Goal: Check status: Check status

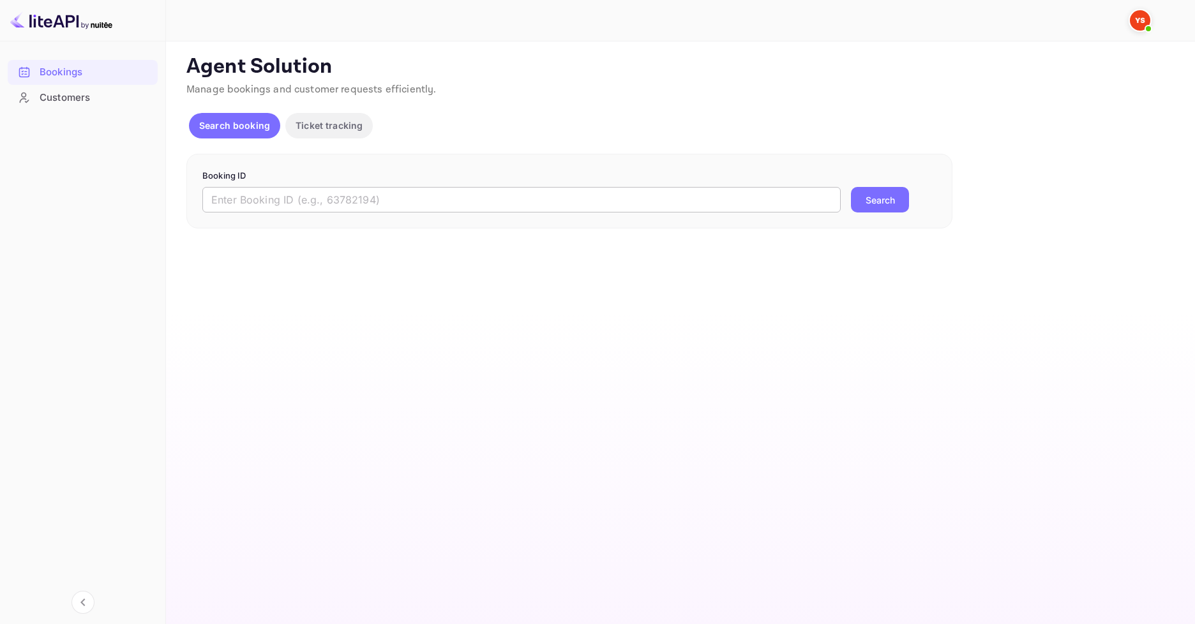
click at [269, 200] on input "text" at bounding box center [521, 200] width 638 height 26
paste input "9522976"
type input "9522976"
click at [878, 200] on button "Search" at bounding box center [880, 200] width 58 height 26
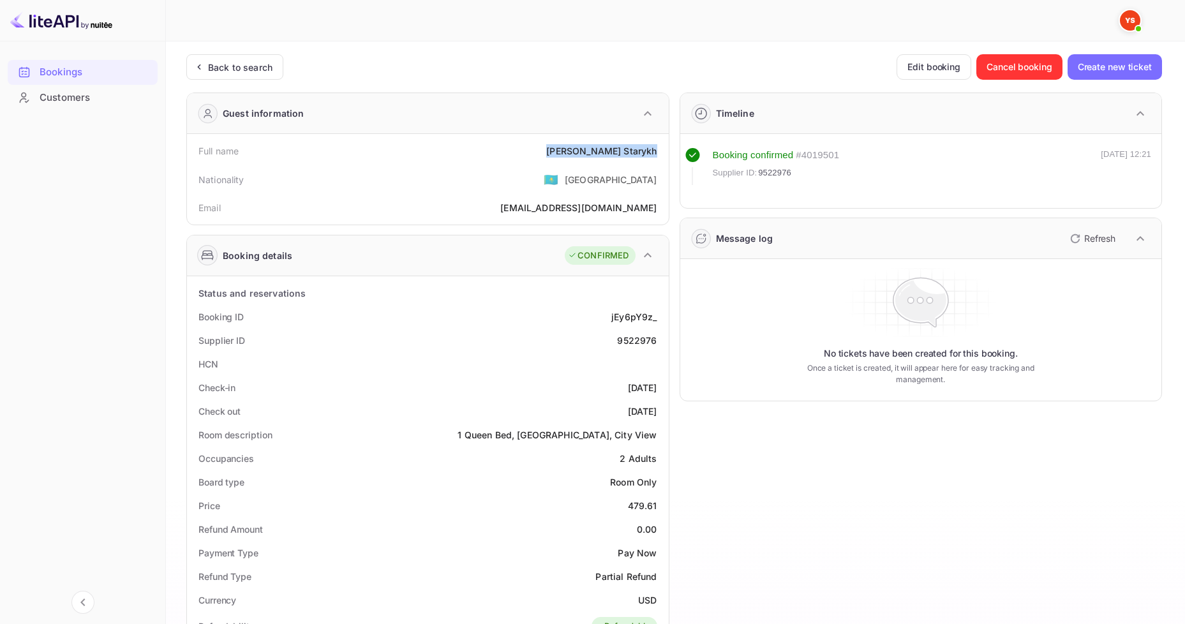
drag, startPoint x: 585, startPoint y: 149, endPoint x: 659, endPoint y: 147, distance: 73.4
click at [659, 147] on div "Full name [PERSON_NAME]" at bounding box center [428, 151] width 472 height 24
copy div "[PERSON_NAME]"
drag, startPoint x: 626, startPoint y: 507, endPoint x: 661, endPoint y: 507, distance: 34.5
click at [661, 507] on div "Price 479.61" at bounding box center [428, 506] width 472 height 24
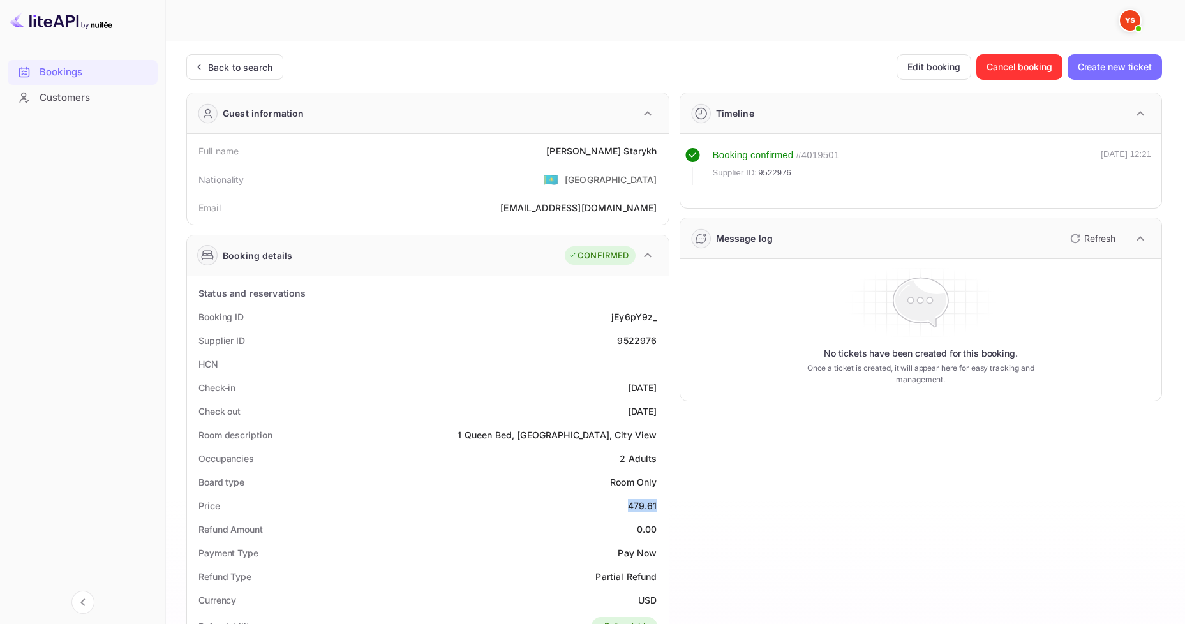
copy div "479.61"
click at [60, 62] on div "Bookings" at bounding box center [83, 72] width 150 height 25
click at [237, 61] on div "Back to search" at bounding box center [240, 67] width 64 height 13
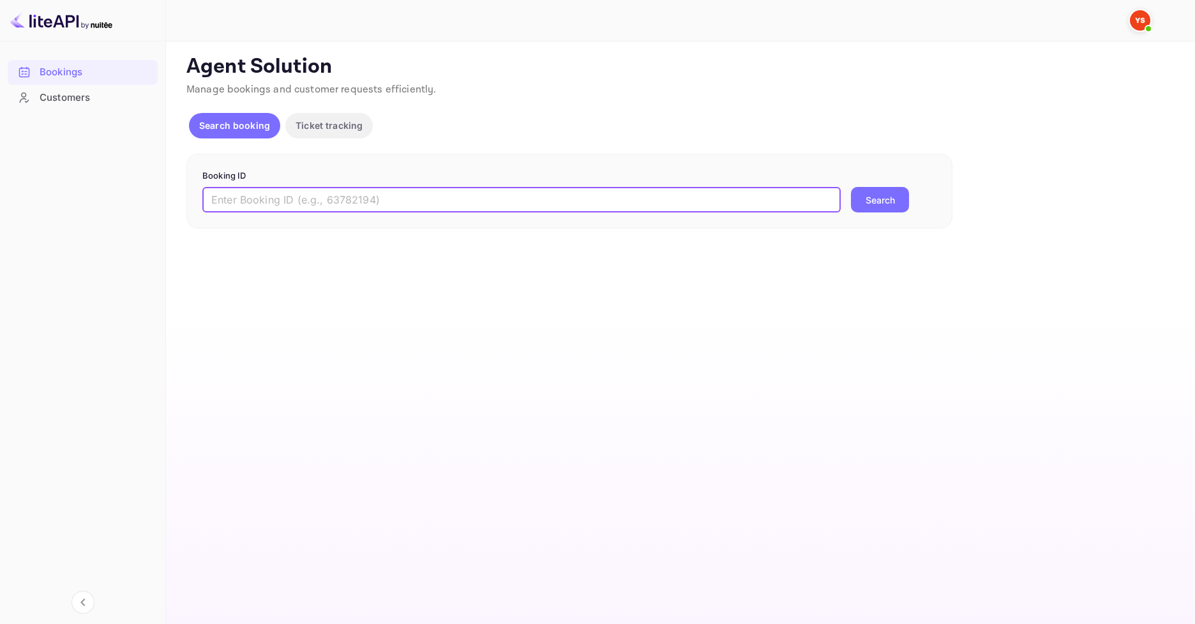
click at [334, 205] on input "text" at bounding box center [521, 200] width 638 height 26
paste input "9523090"
type input "9523090"
click at [890, 188] on button "Search" at bounding box center [880, 200] width 58 height 26
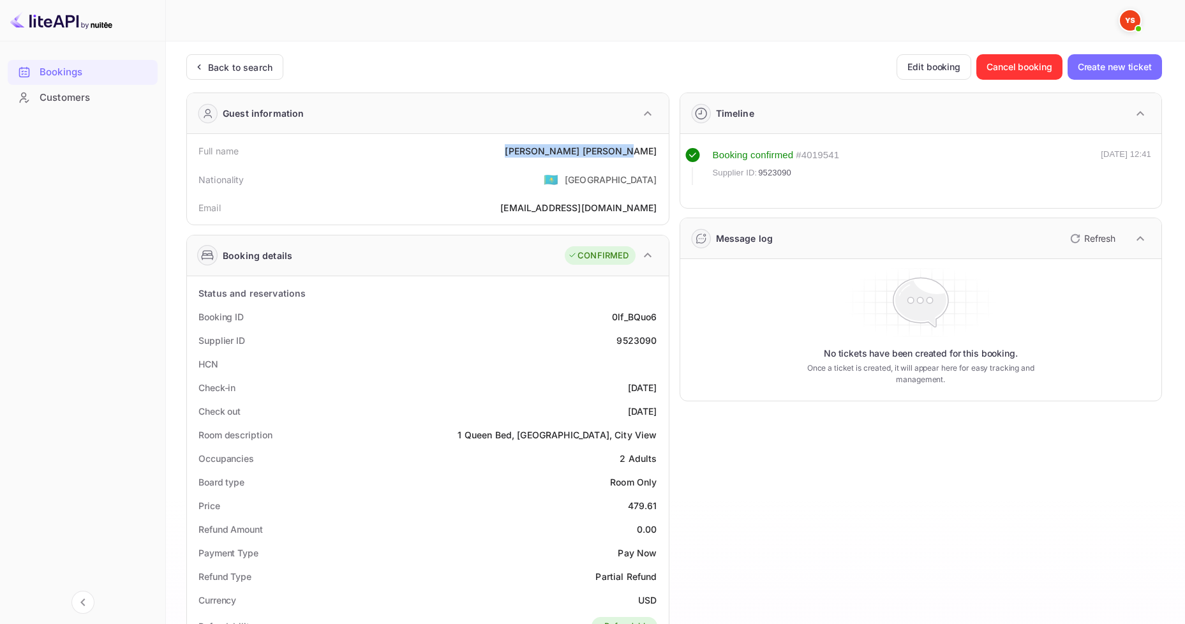
drag, startPoint x: 570, startPoint y: 155, endPoint x: 659, endPoint y: 148, distance: 89.0
click at [659, 148] on div "Full name [PERSON_NAME]" at bounding box center [428, 151] width 472 height 24
copy div "[PERSON_NAME]"
drag, startPoint x: 641, startPoint y: 506, endPoint x: 659, endPoint y: 505, distance: 18.5
click at [659, 505] on div "Price 479.61" at bounding box center [428, 506] width 472 height 24
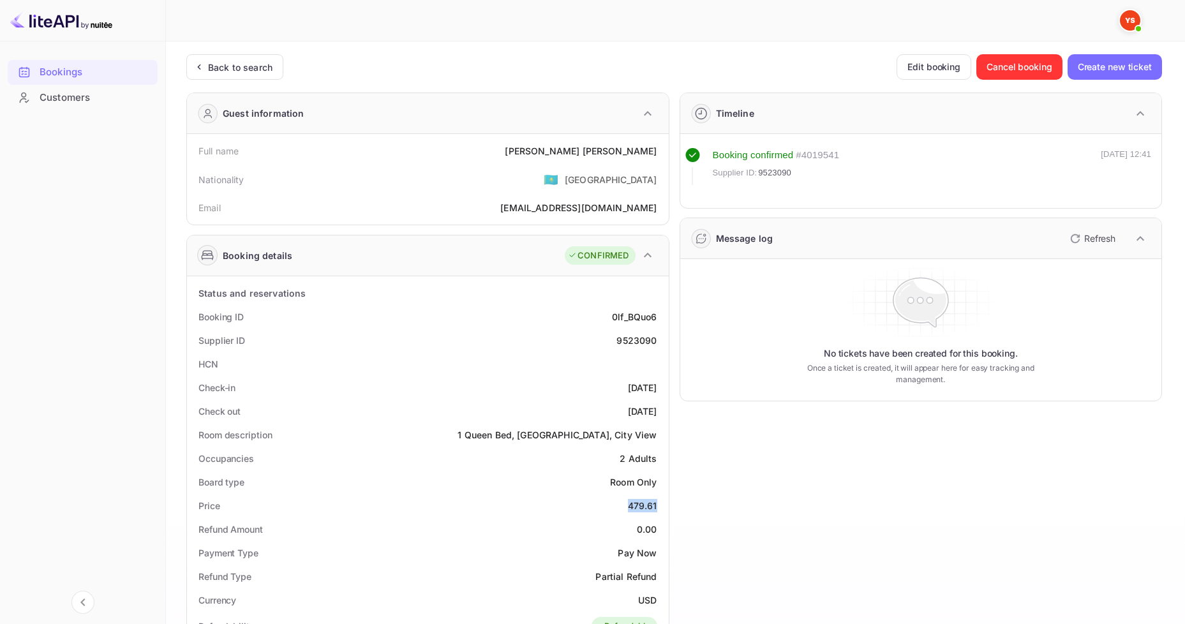
copy div "479.61"
